Goal: Transaction & Acquisition: Purchase product/service

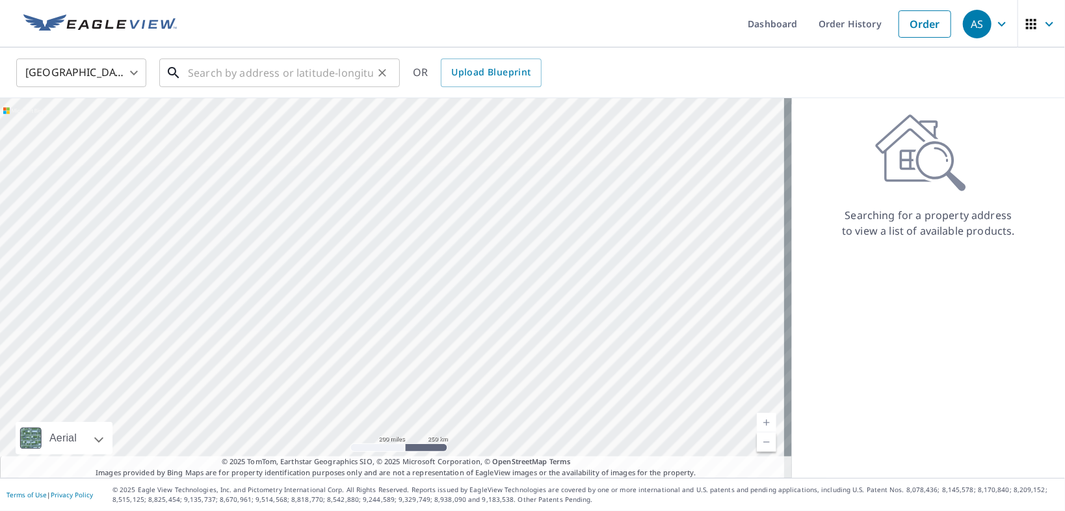
click at [252, 74] on input "text" at bounding box center [280, 73] width 185 height 36
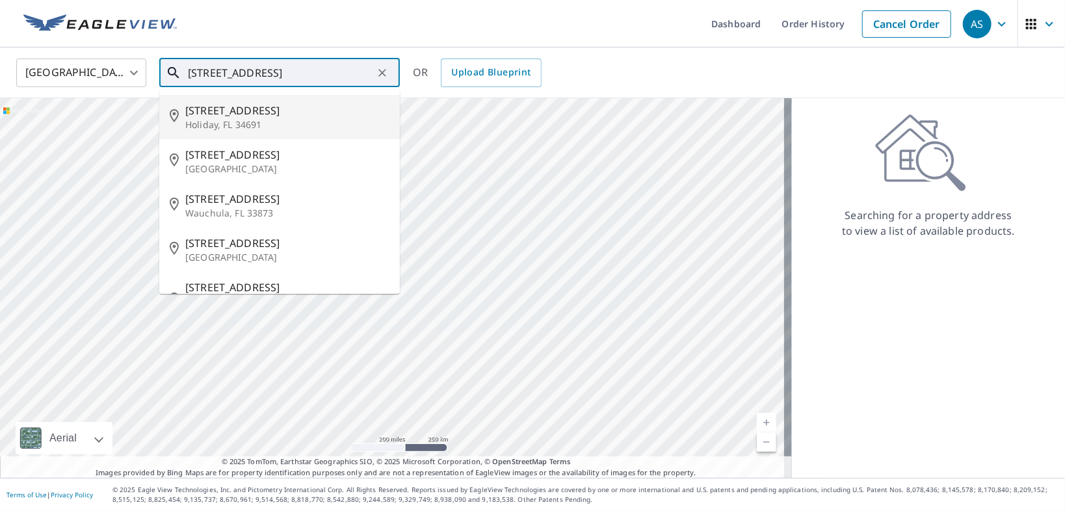
click at [195, 130] on p "Holiday, FL 34691" at bounding box center [287, 124] width 204 height 13
type input "[STREET_ADDRESS]"
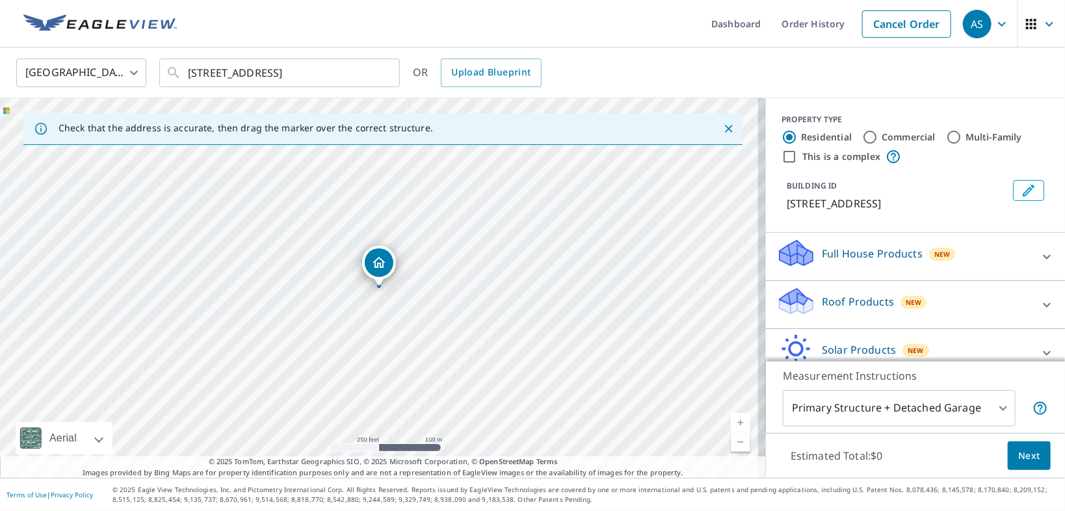
click at [378, 289] on div "[STREET_ADDRESS]" at bounding box center [383, 288] width 766 height 380
click at [379, 268] on icon "Dropped pin, building 1, Residential property, 2435 Us Highway 19 Holiday, FL 3…" at bounding box center [380, 263] width 16 height 16
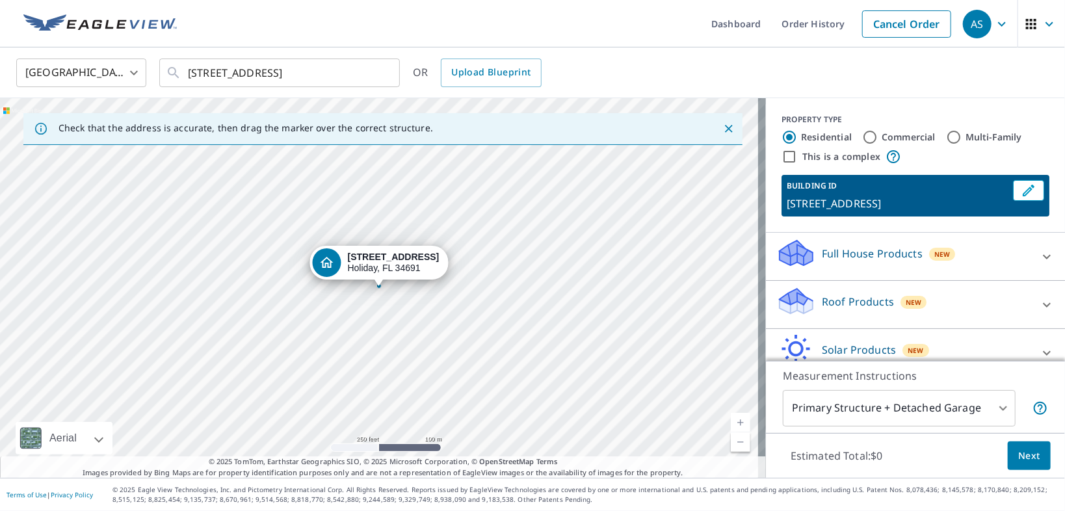
click at [1003, 259] on div "Full House Products New" at bounding box center [903, 256] width 255 height 37
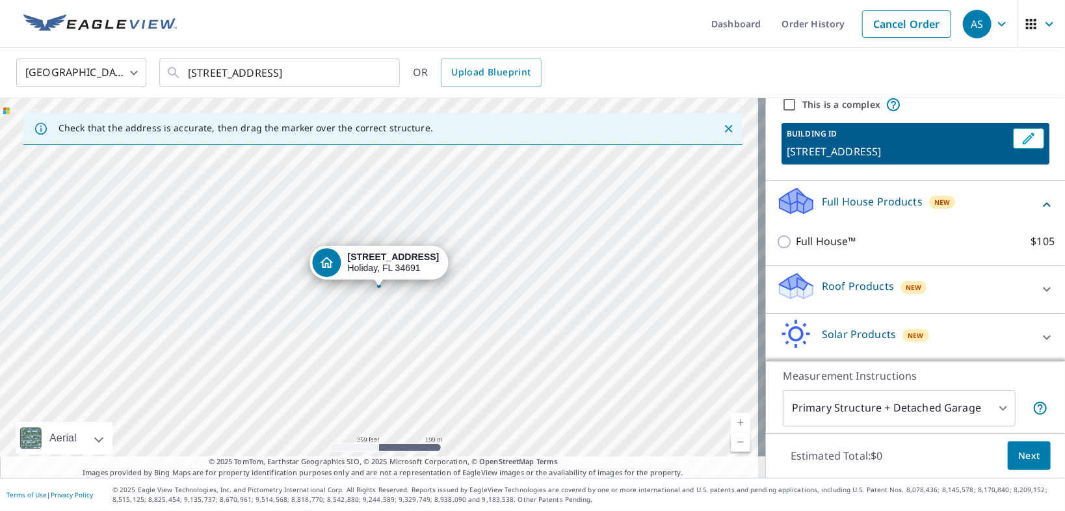
scroll to position [99, 0]
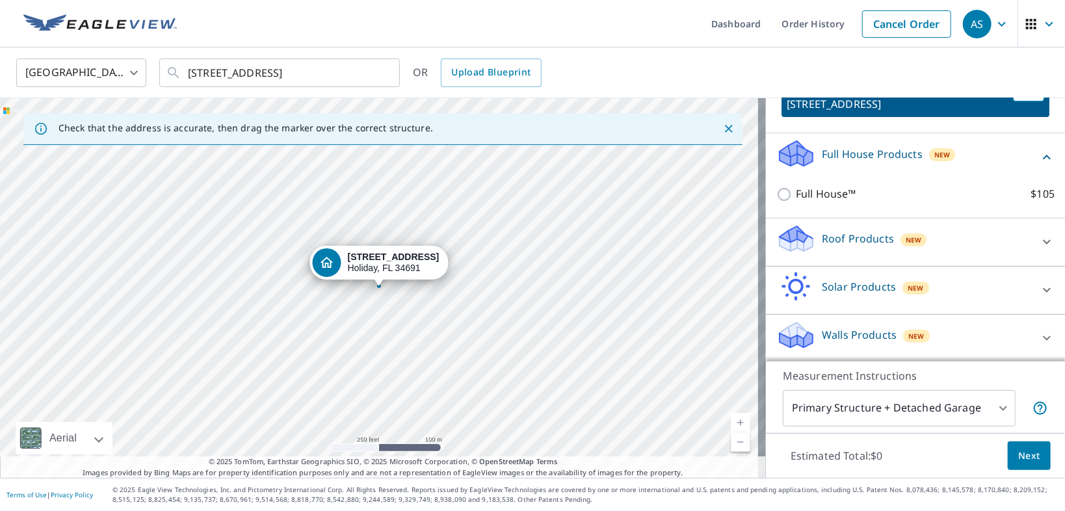
click at [965, 239] on div "Roof Products New" at bounding box center [903, 242] width 255 height 37
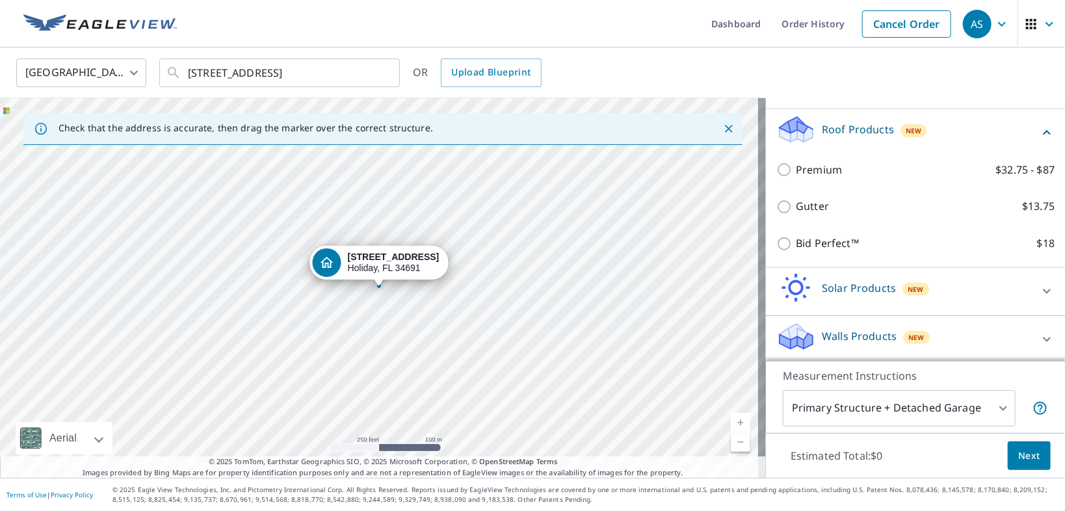
scroll to position [210, 0]
click at [972, 343] on div "Walls Products New" at bounding box center [903, 338] width 255 height 37
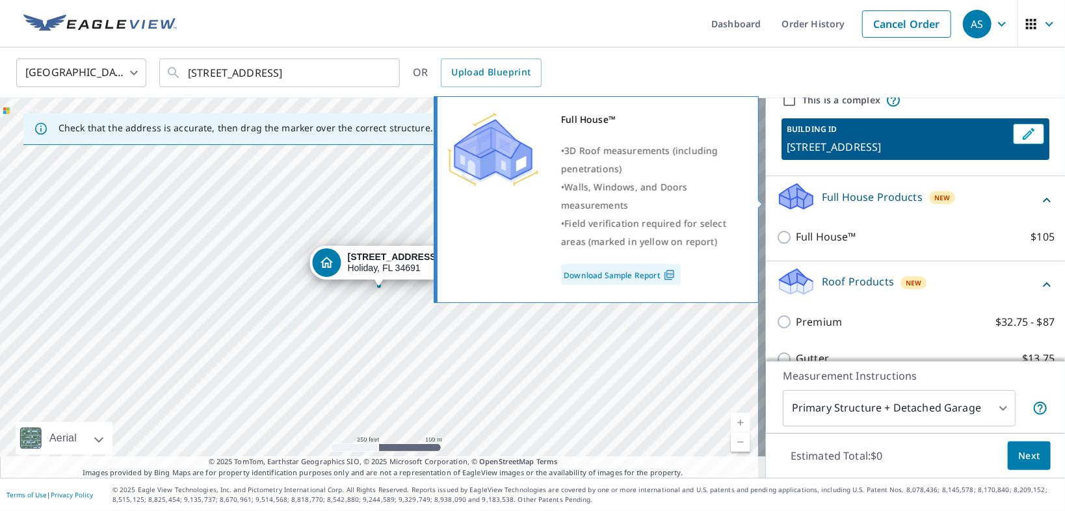
scroll to position [54, 0]
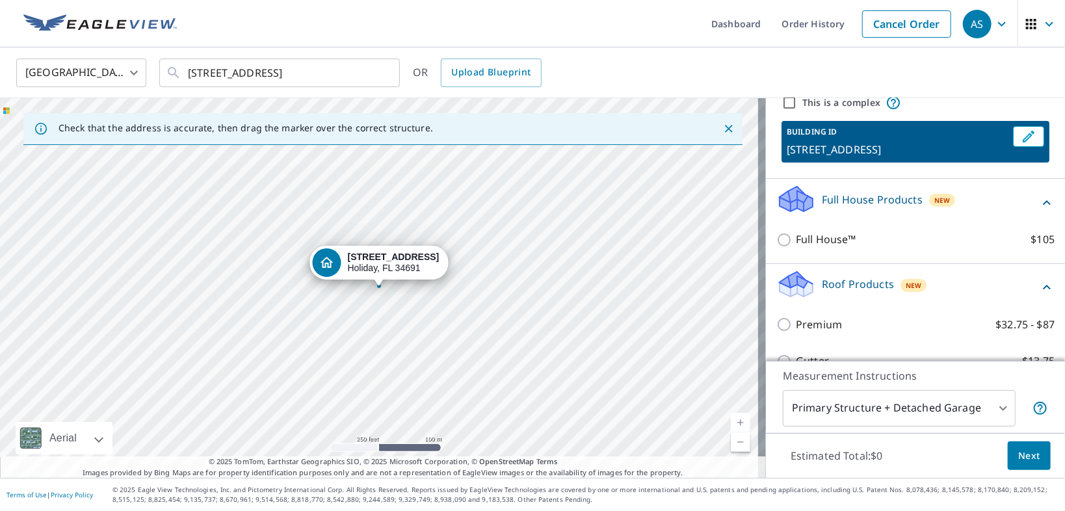
click at [844, 197] on p "Full House Products" at bounding box center [872, 200] width 101 height 16
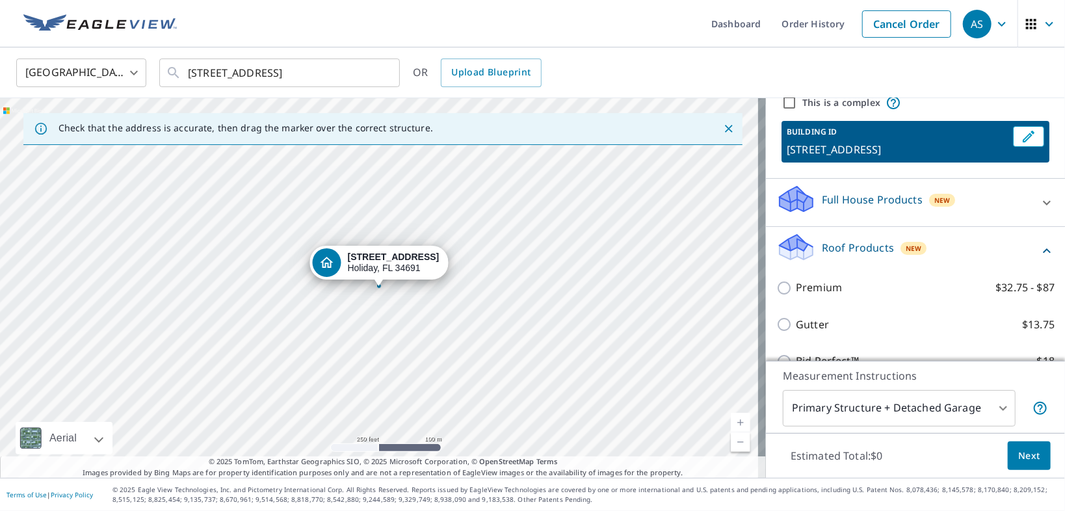
click at [844, 197] on p "Full House Products" at bounding box center [872, 200] width 101 height 16
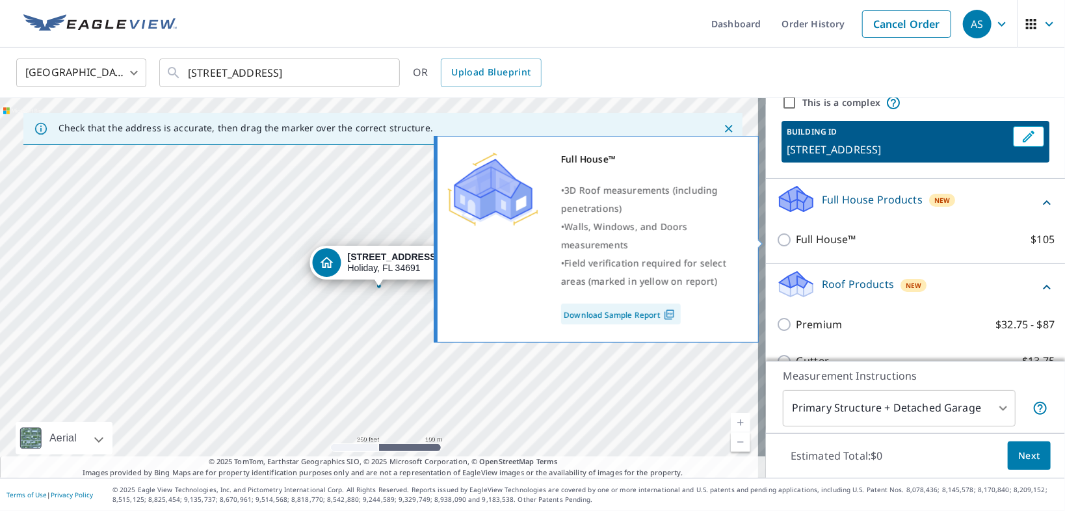
click at [592, 315] on link "Download Sample Report" at bounding box center [621, 314] width 120 height 21
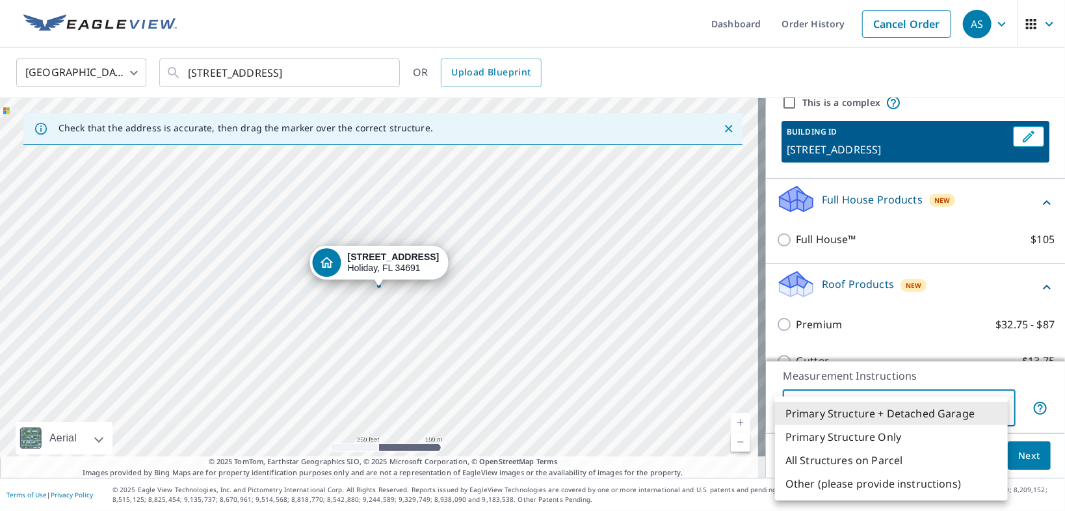
click at [996, 415] on body "AS AS Dashboard Order History Cancel Order AS [GEOGRAPHIC_DATA] US ​ [STREET_AD…" at bounding box center [532, 255] width 1065 height 511
click at [868, 461] on li "All Structures on Parcel" at bounding box center [891, 459] width 233 height 23
type input "3"
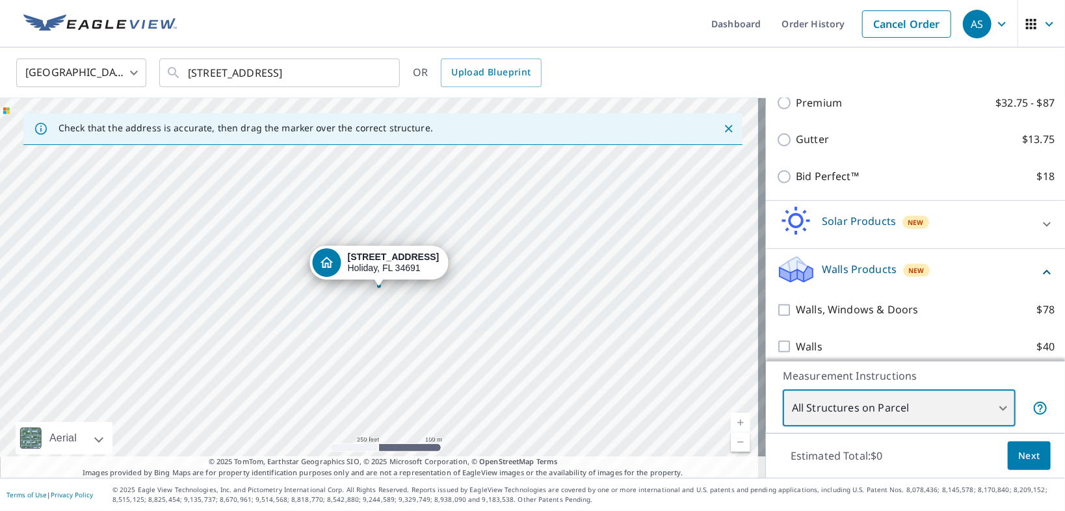
scroll to position [283, 0]
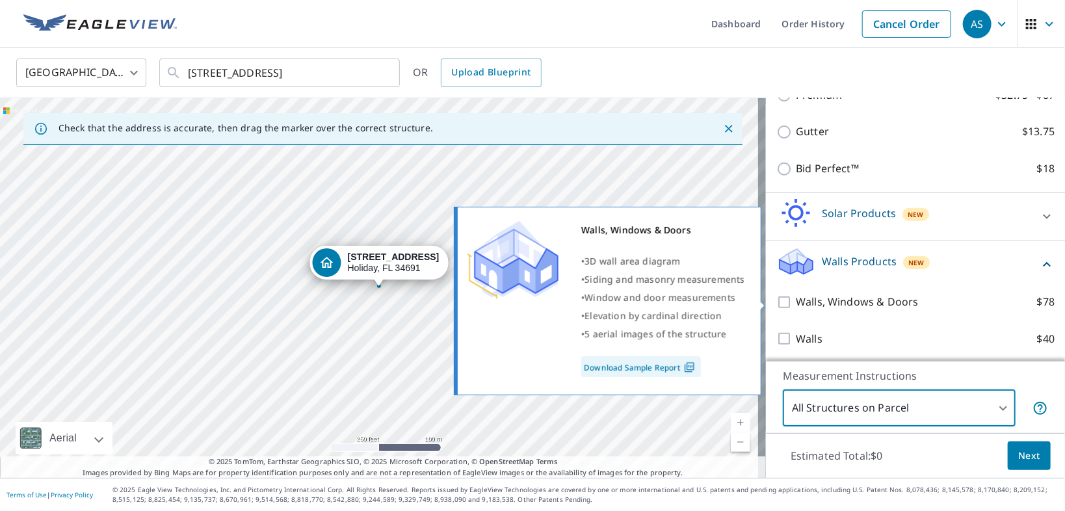
click at [776, 306] on input "Walls, Windows & Doors $78" at bounding box center [785, 302] width 19 height 16
checkbox input "true"
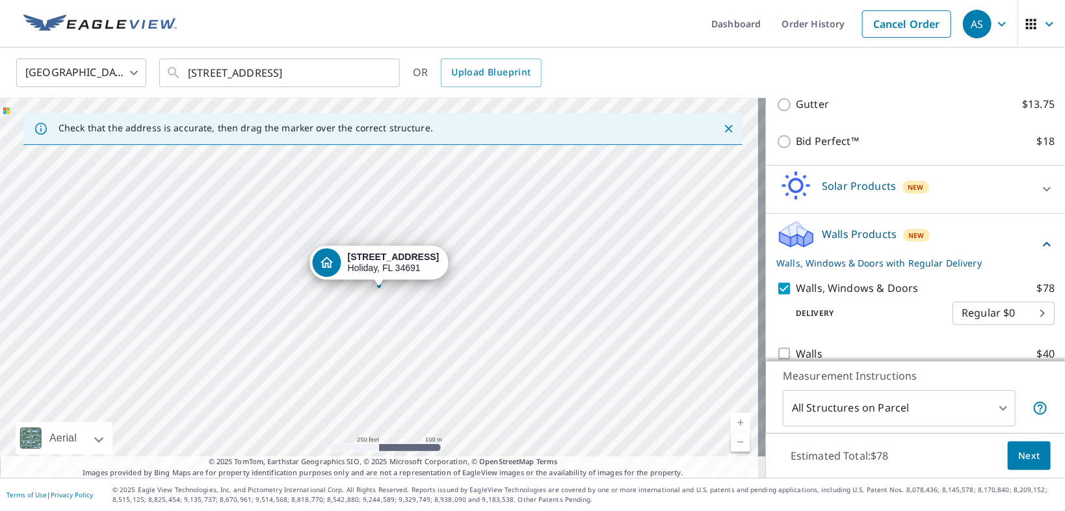
scroll to position [326, 0]
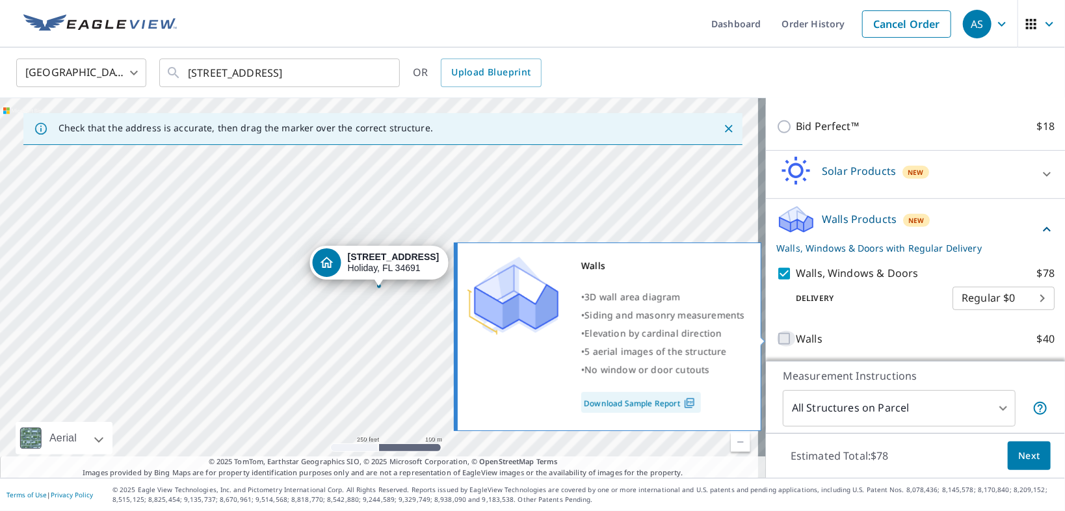
click at [777, 335] on input "Walls $40" at bounding box center [785, 339] width 19 height 16
checkbox input "true"
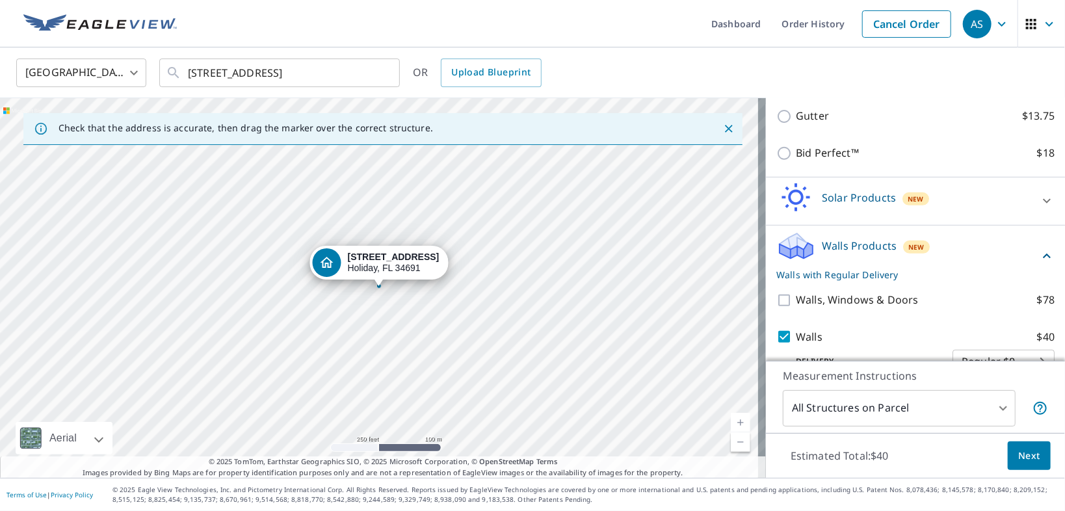
scroll to position [274, 0]
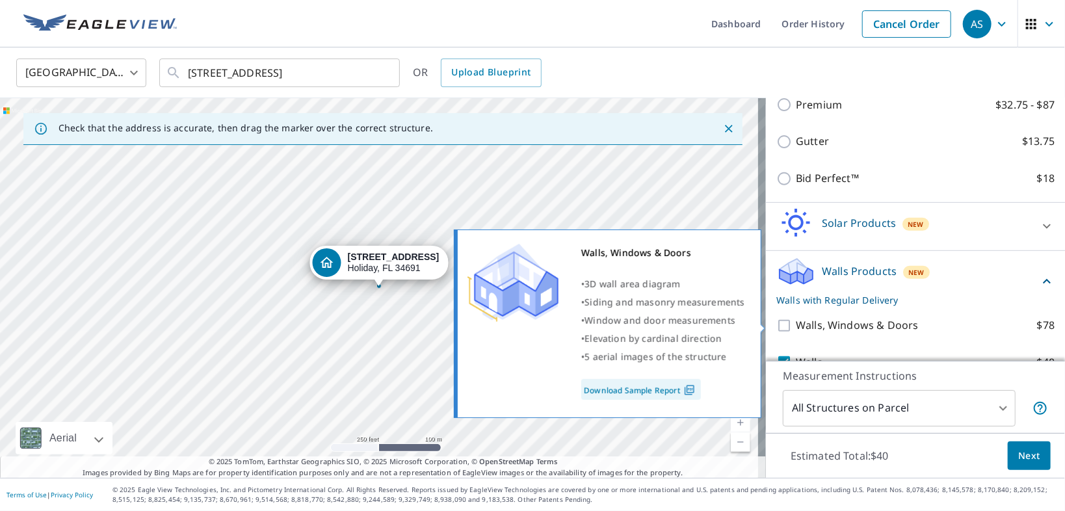
click at [776, 325] on input "Walls, Windows & Doors $78" at bounding box center [785, 326] width 19 height 16
checkbox input "true"
checkbox input "false"
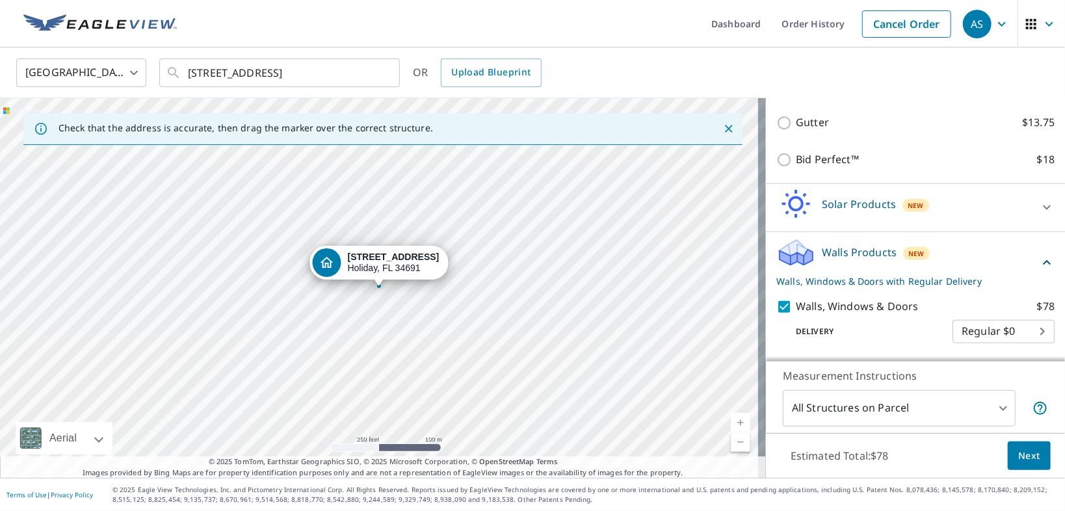
scroll to position [326, 0]
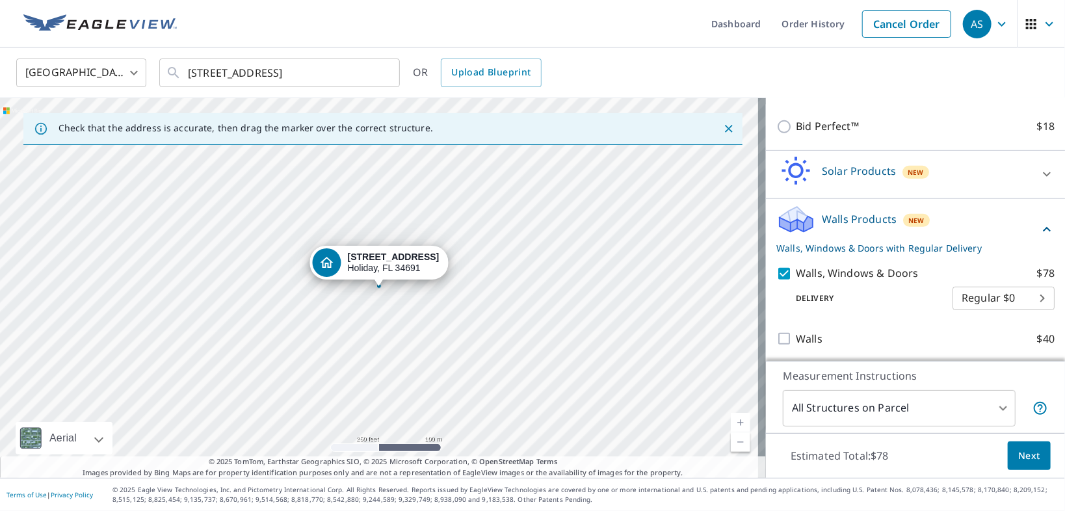
click at [975, 302] on body "AS AS Dashboard Order History Cancel Order AS [GEOGRAPHIC_DATA] US ​ [STREET_AD…" at bounding box center [532, 255] width 1065 height 511
click at [975, 302] on ul "Regular $0" at bounding box center [988, 295] width 102 height 34
click at [989, 187] on div at bounding box center [532, 255] width 1065 height 511
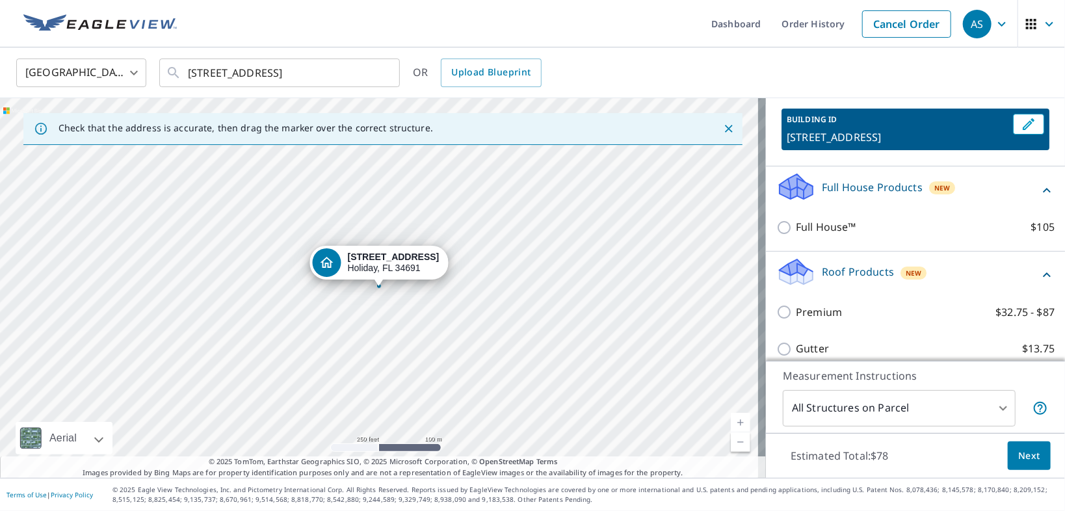
scroll to position [66, 0]
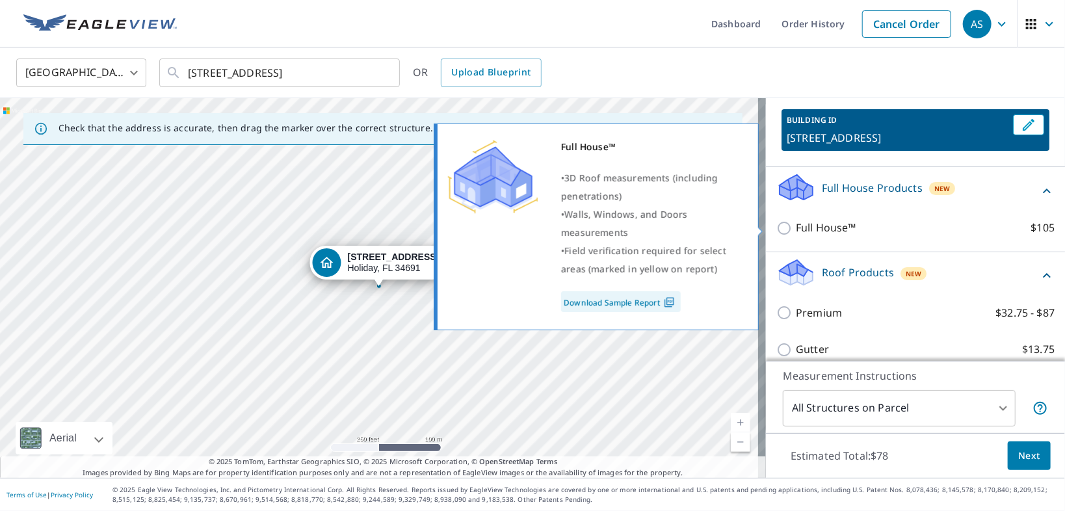
click at [777, 227] on input "Full House™ $105" at bounding box center [785, 228] width 19 height 16
checkbox input "true"
checkbox input "false"
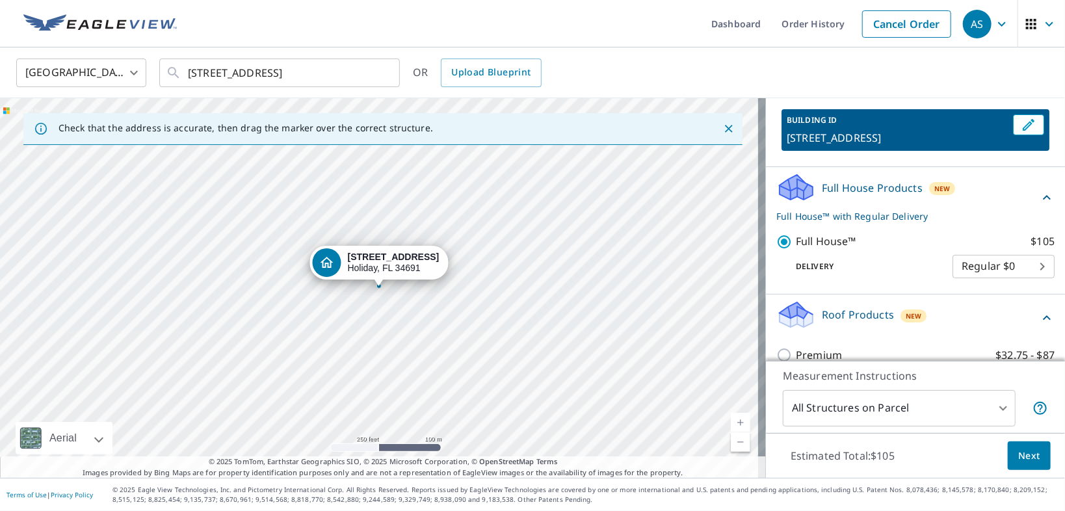
click at [973, 267] on body "AS AS Dashboard Order History Cancel Order AS [GEOGRAPHIC_DATA] US ​ [STREET_AD…" at bounding box center [532, 255] width 1065 height 511
click at [1017, 452] on div at bounding box center [532, 255] width 1065 height 511
click at [376, 289] on div "[STREET_ADDRESS]" at bounding box center [383, 288] width 766 height 380
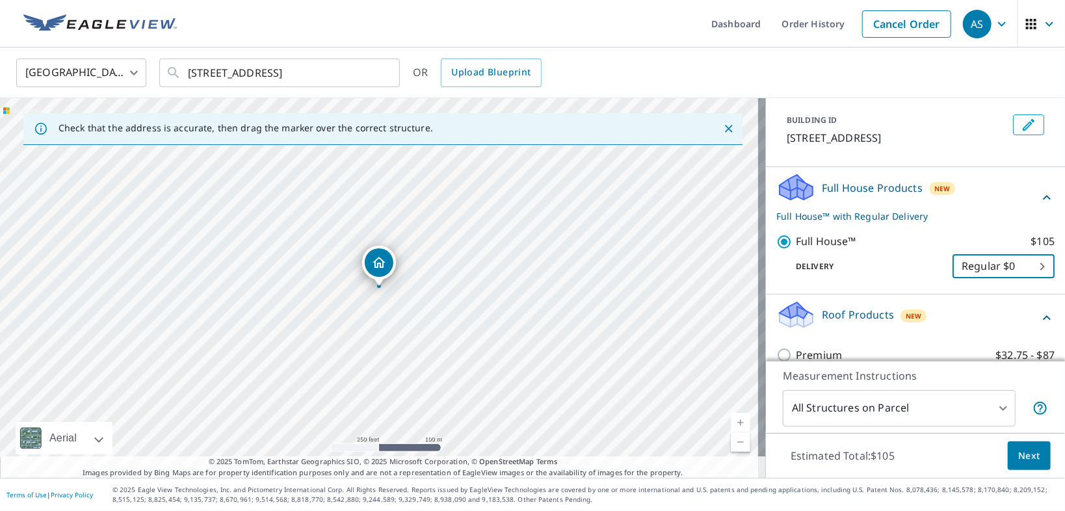
click at [376, 289] on div "[STREET_ADDRESS]" at bounding box center [383, 288] width 766 height 380
click at [377, 287] on div at bounding box center [378, 285] width 5 height 5
click at [374, 325] on div "[STREET_ADDRESS]" at bounding box center [383, 288] width 766 height 380
click at [374, 310] on div "[STREET_ADDRESS]" at bounding box center [383, 288] width 766 height 380
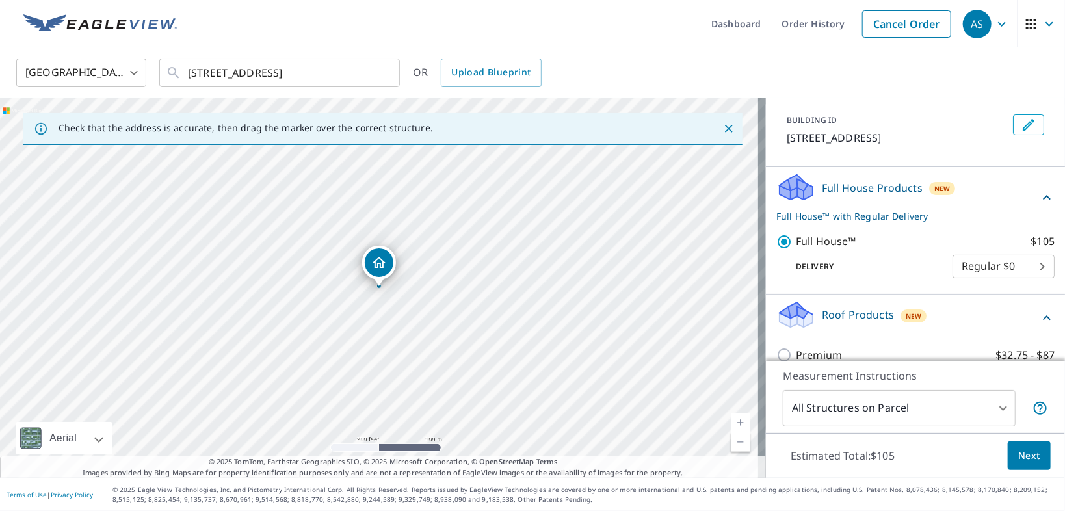
click at [374, 310] on div "[STREET_ADDRESS]" at bounding box center [383, 288] width 766 height 380
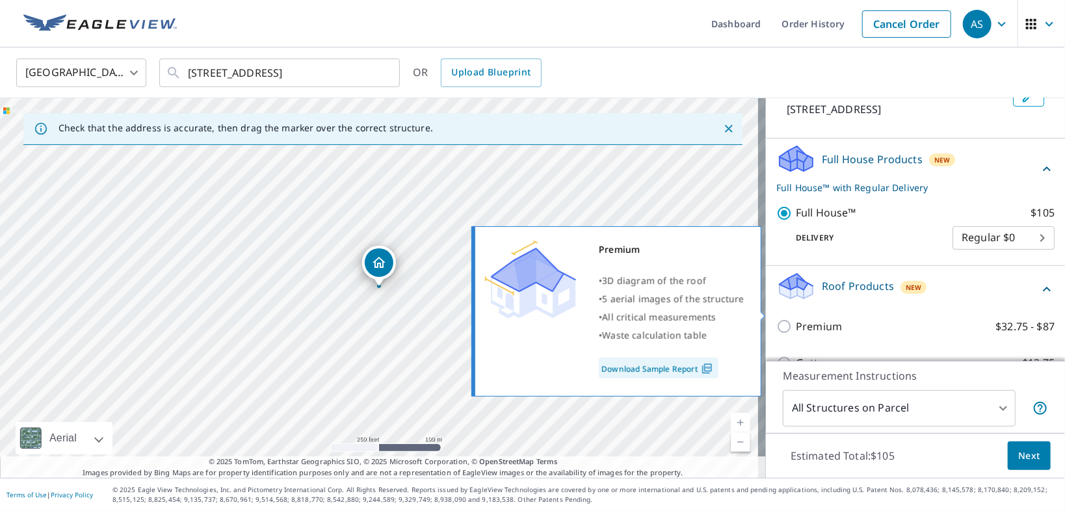
scroll to position [118, 0]
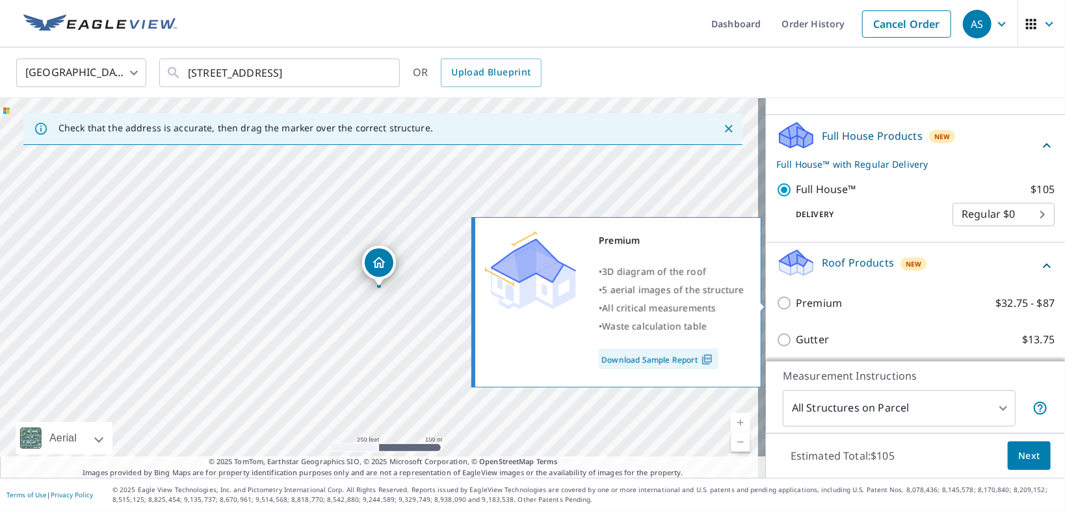
click at [777, 302] on input "Premium $32.75 - $87" at bounding box center [785, 303] width 19 height 16
checkbox input "true"
checkbox input "false"
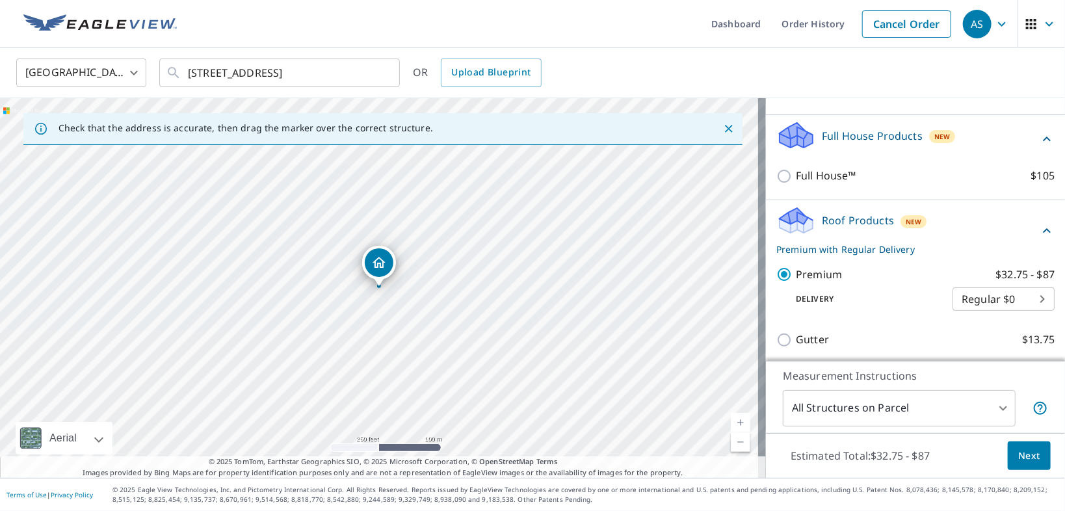
click at [1001, 307] on body "AS AS Dashboard Order History Cancel Order AS [GEOGRAPHIC_DATA] US ​ [STREET_AD…" at bounding box center [532, 255] width 1065 height 511
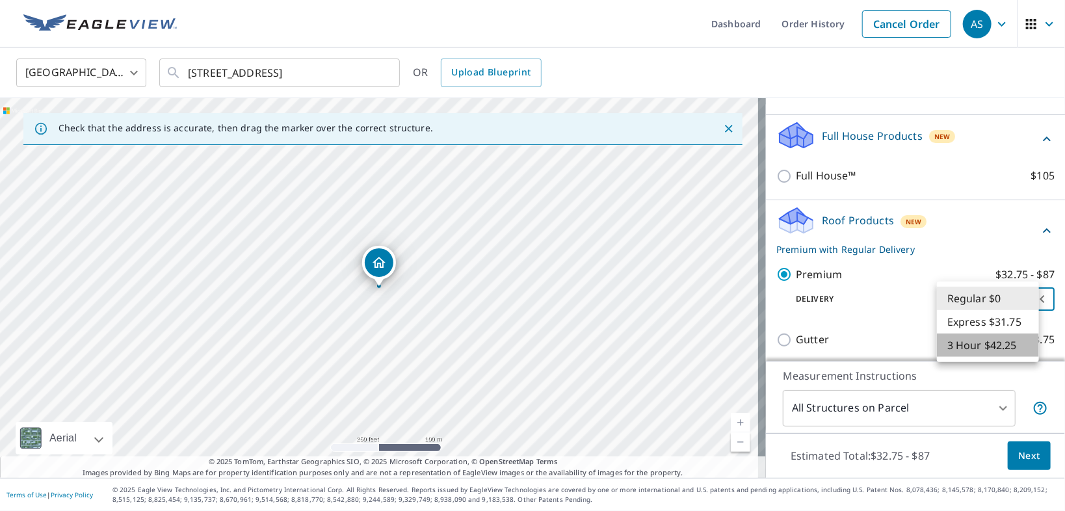
click at [992, 347] on li "3 Hour $42.25" at bounding box center [988, 344] width 102 height 23
type input "7"
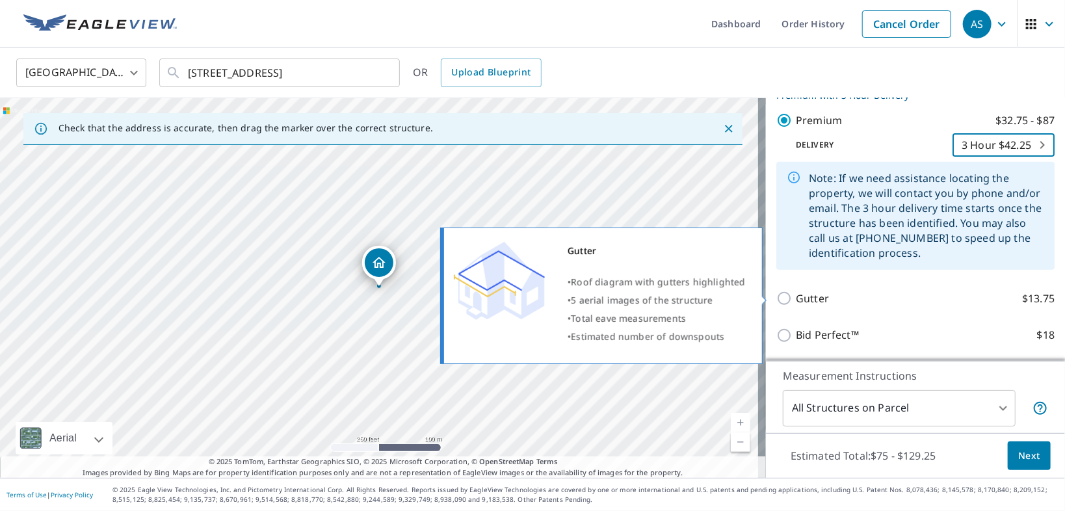
scroll to position [274, 0]
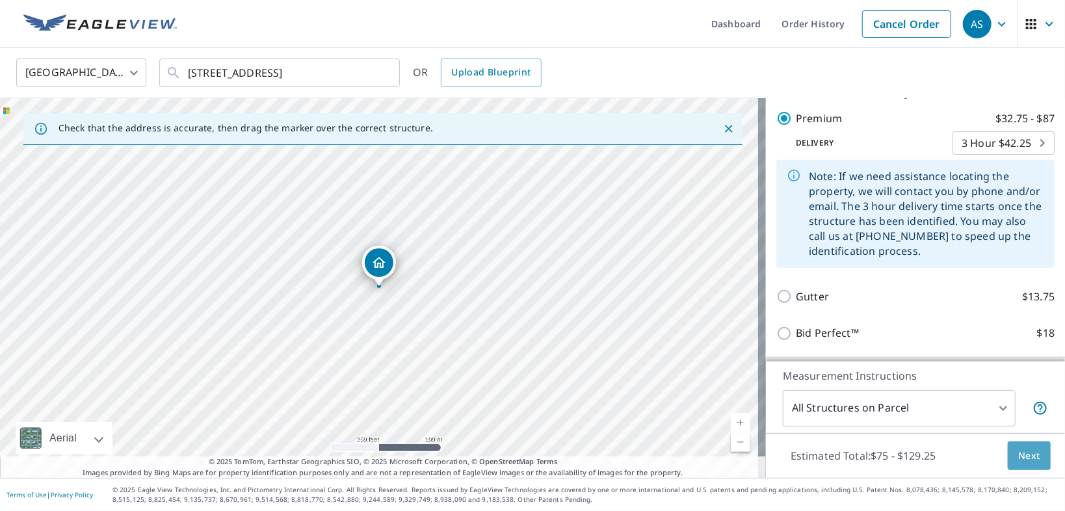
click at [1020, 454] on span "Next" at bounding box center [1029, 456] width 22 height 16
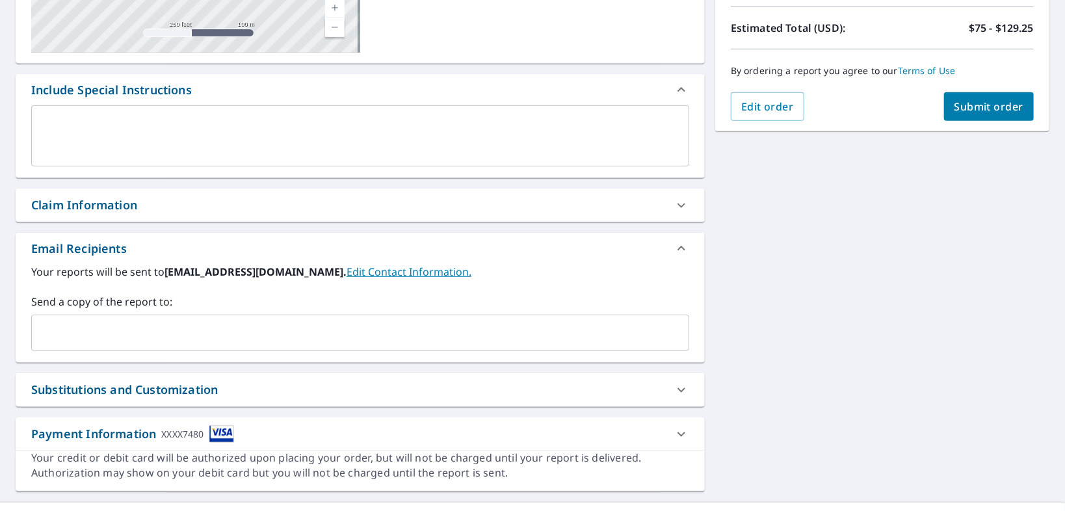
scroll to position [306, 0]
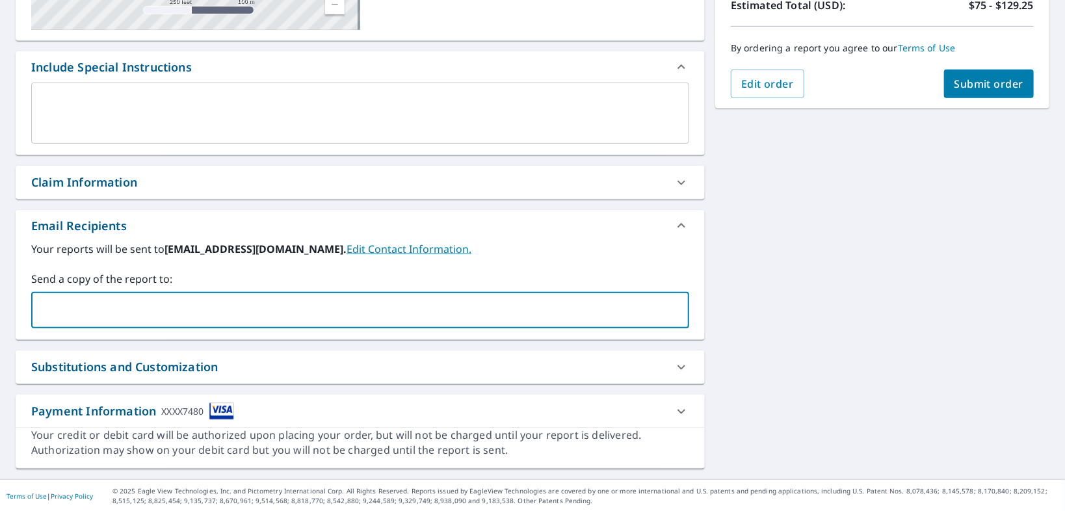
click at [134, 307] on input "text" at bounding box center [350, 310] width 627 height 25
type input "[PERSON_NAME][EMAIL_ADDRESS][DOMAIN_NAME]"
click at [435, 363] on div "Substitutions and Customization" at bounding box center [348, 367] width 634 height 18
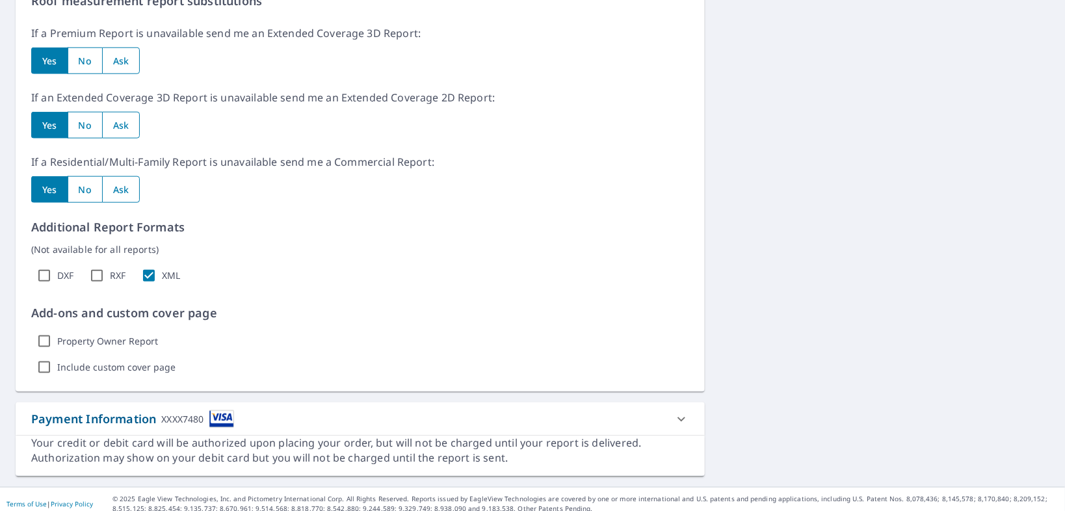
scroll to position [702, 0]
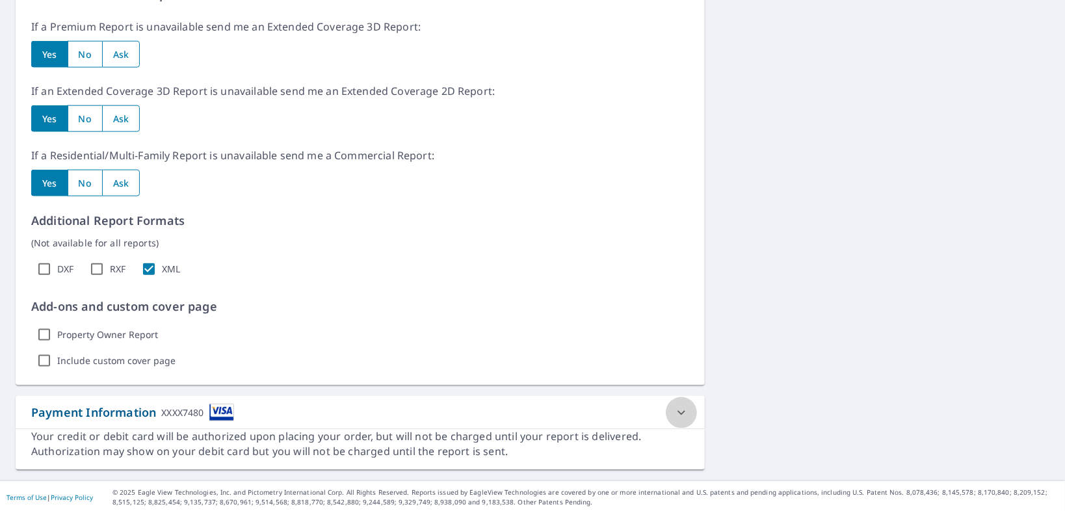
click at [677, 411] on icon at bounding box center [681, 412] width 8 height 5
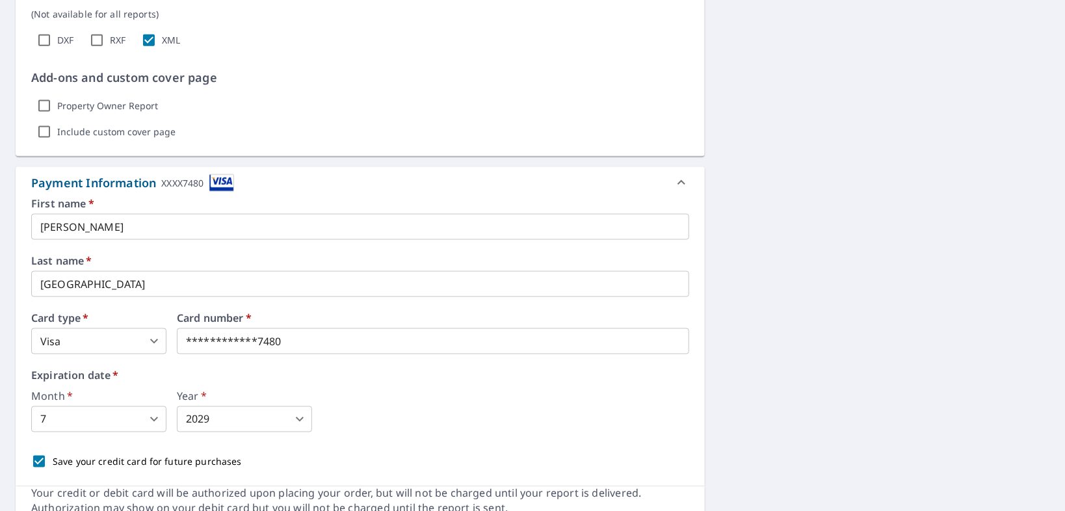
scroll to position [962, 0]
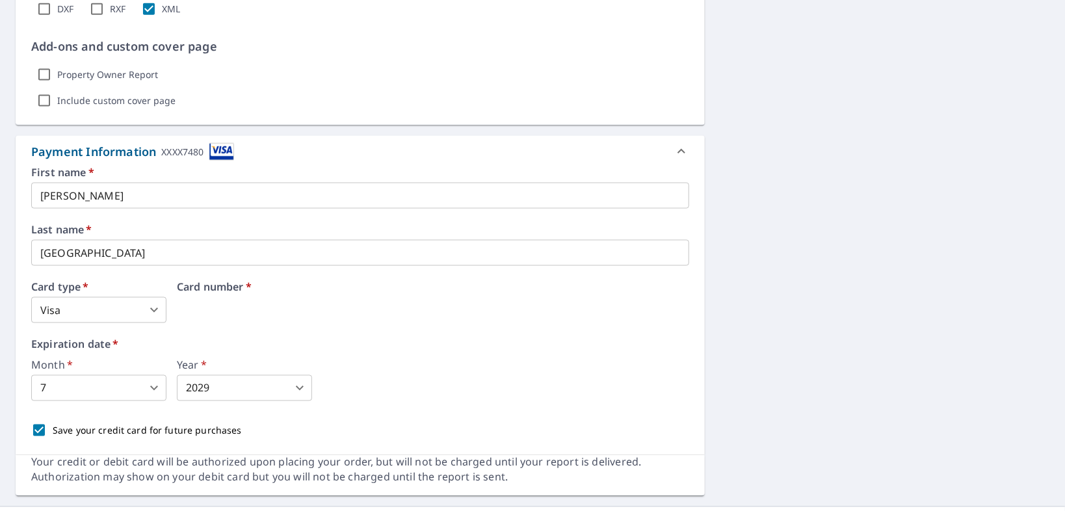
drag, startPoint x: 322, startPoint y: 309, endPoint x: 31, endPoint y: 283, distance: 292.4
click at [107, 398] on body "AS AS Dashboard Order History Cancel Order AS Dashboard / Finalize Order Finali…" at bounding box center [532, 255] width 1065 height 511
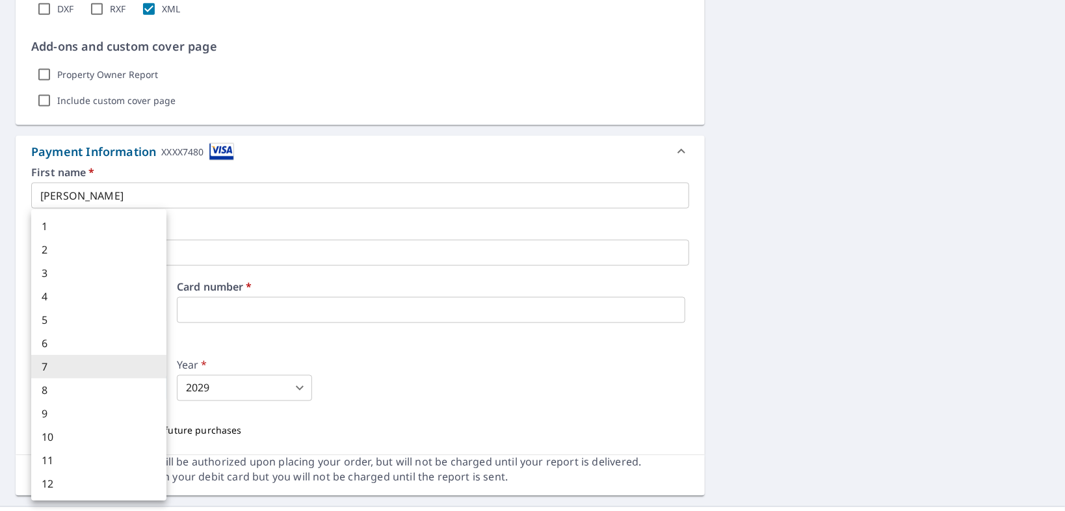
click at [93, 395] on li "8" at bounding box center [98, 389] width 135 height 23
type input "8"
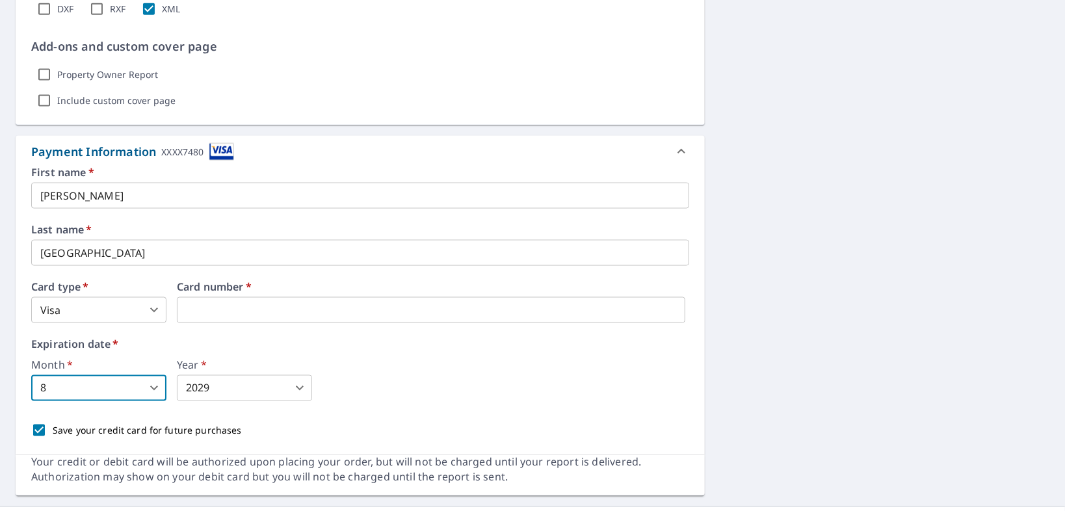
click at [232, 391] on body "AS AS Dashboard Order History Cancel Order AS Dashboard / Finalize Order Finali…" at bounding box center [532, 255] width 1065 height 511
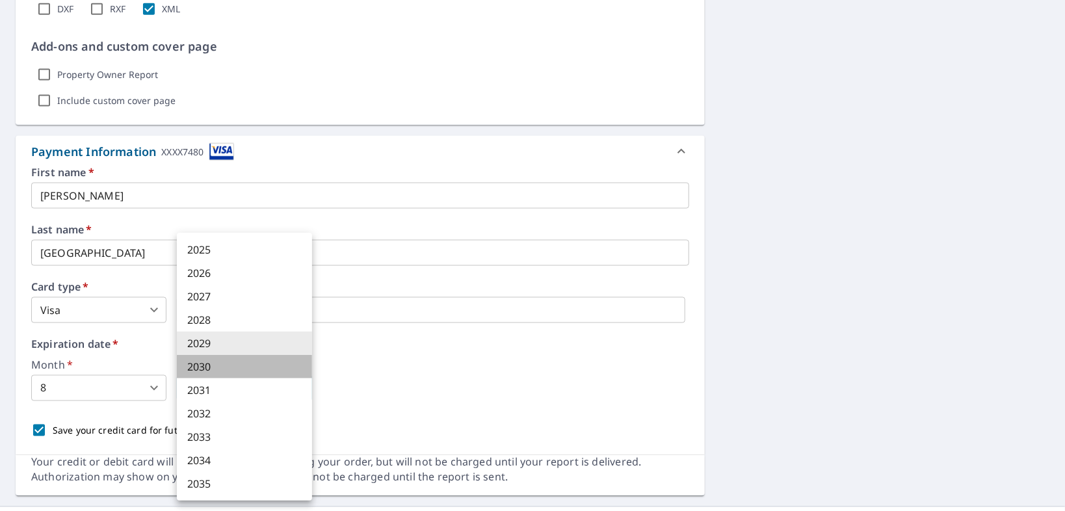
click at [236, 369] on li "2030" at bounding box center [244, 366] width 135 height 23
type input "2030"
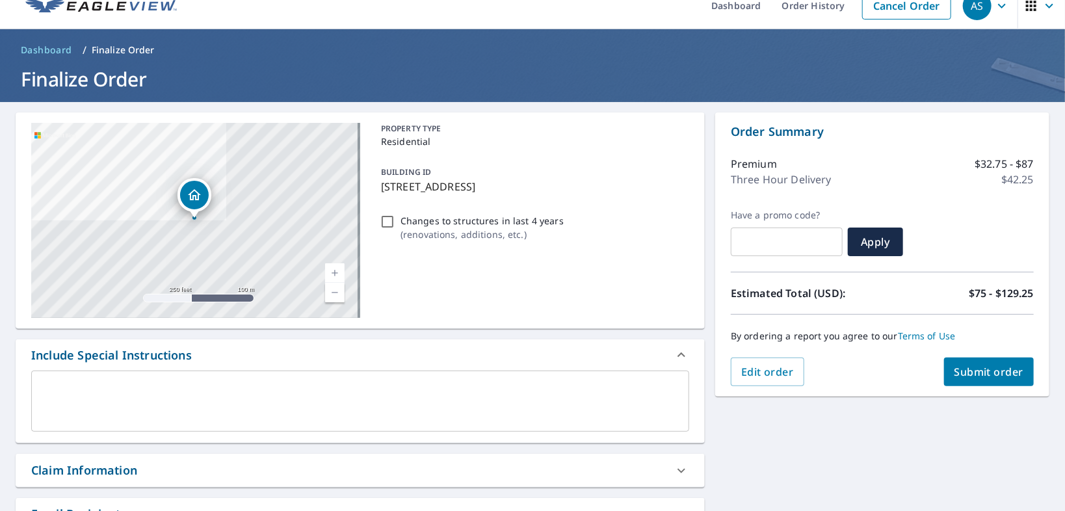
scroll to position [0, 0]
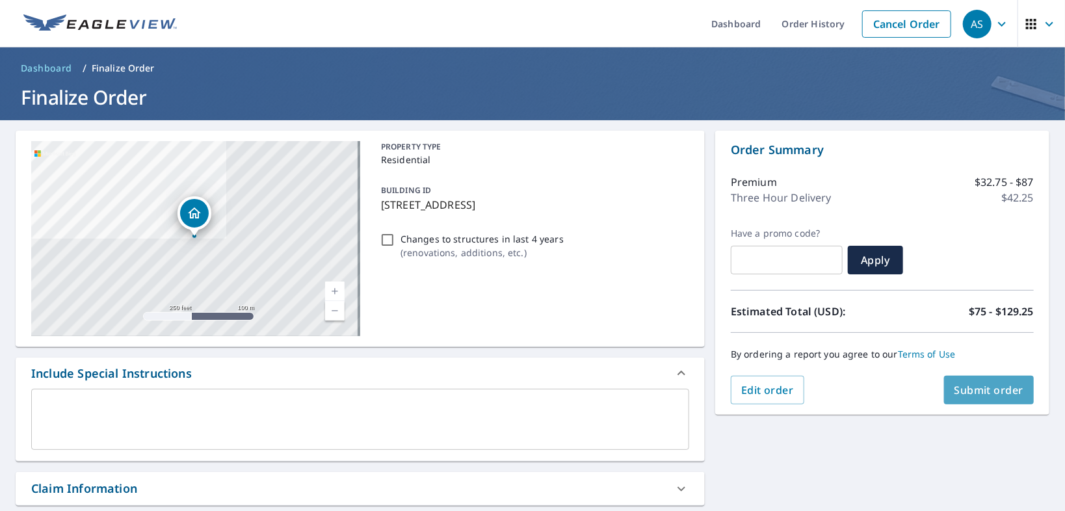
click at [980, 389] on span "Submit order" at bounding box center [989, 390] width 70 height 14
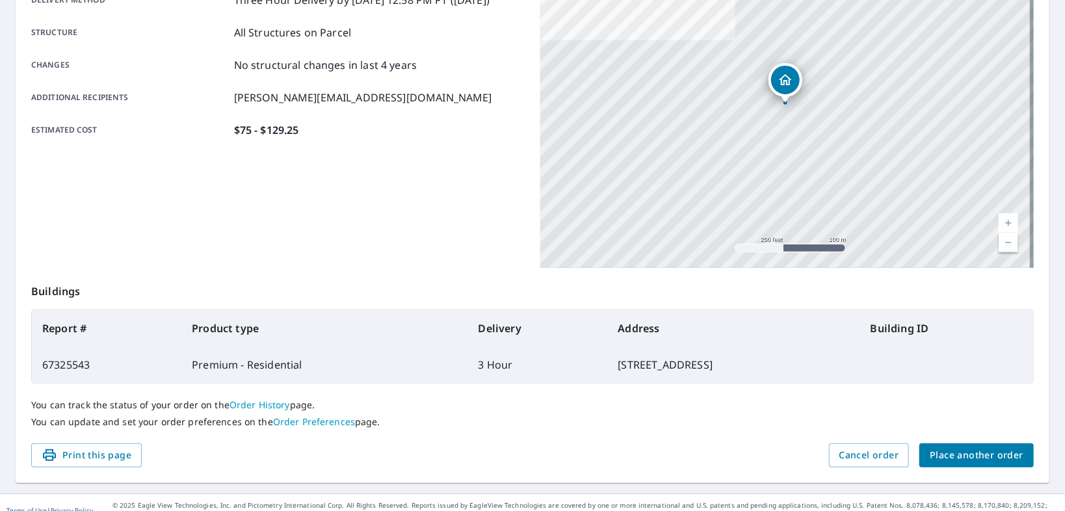
scroll to position [253, 0]
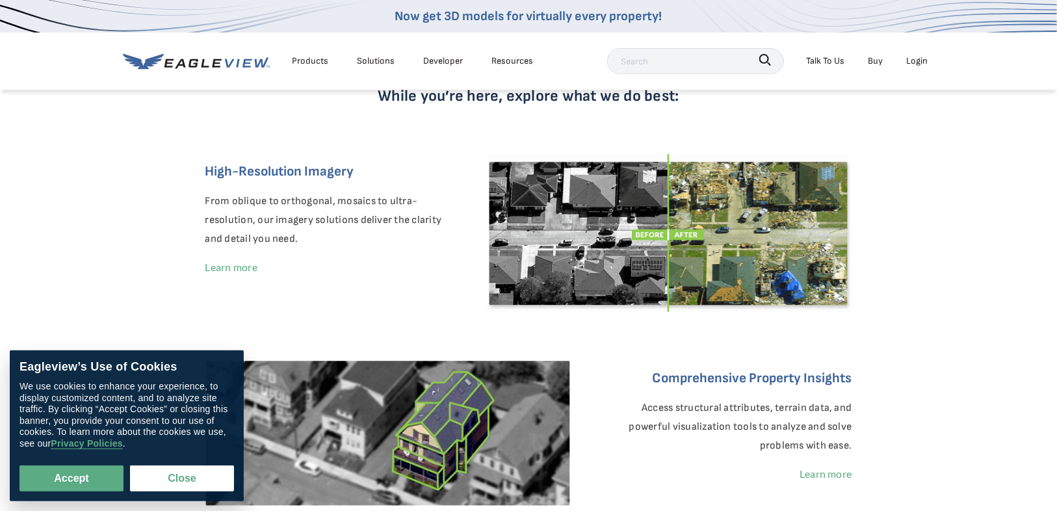
scroll to position [260, 0]
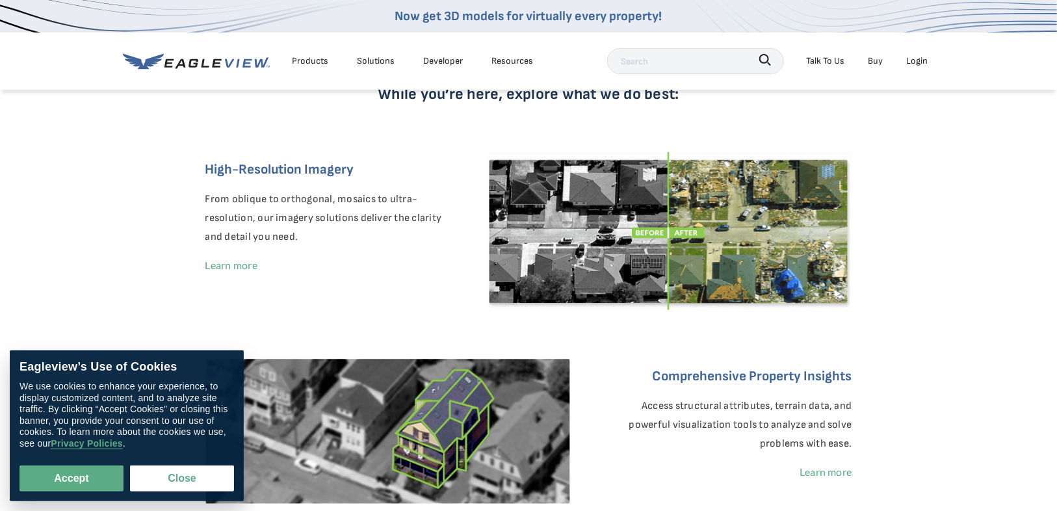
drag, startPoint x: 95, startPoint y: 478, endPoint x: 112, endPoint y: 460, distance: 24.8
click at [95, 478] on button "Accept" at bounding box center [71, 478] width 104 height 26
checkbox input "true"
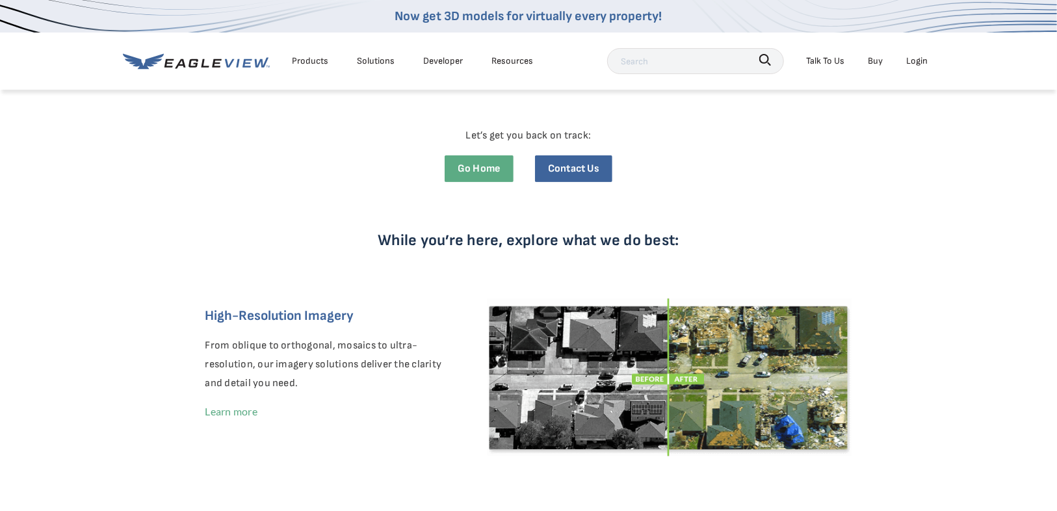
scroll to position [0, 0]
